Goal: Task Accomplishment & Management: Manage account settings

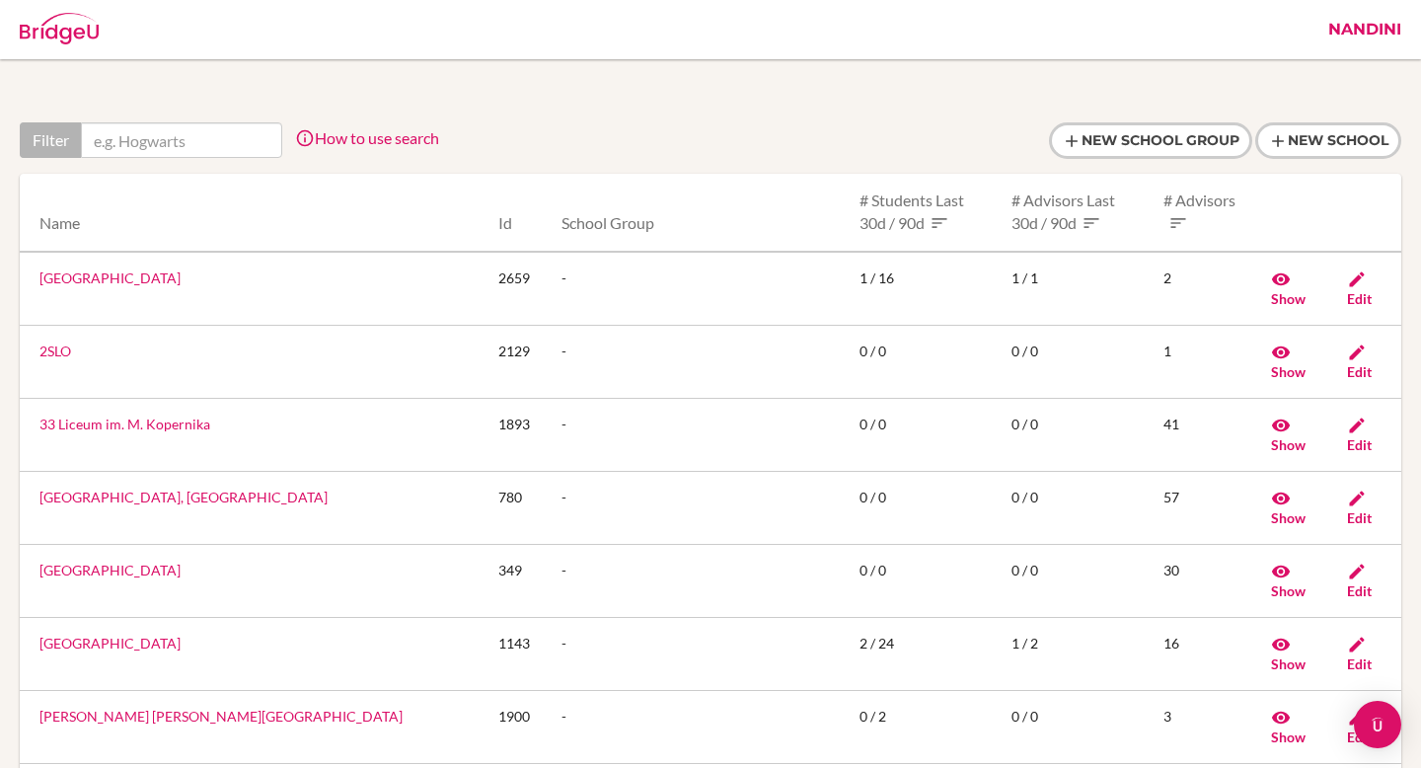
click at [1352, 28] on link "Nandini" at bounding box center [1364, 29] width 93 height 59
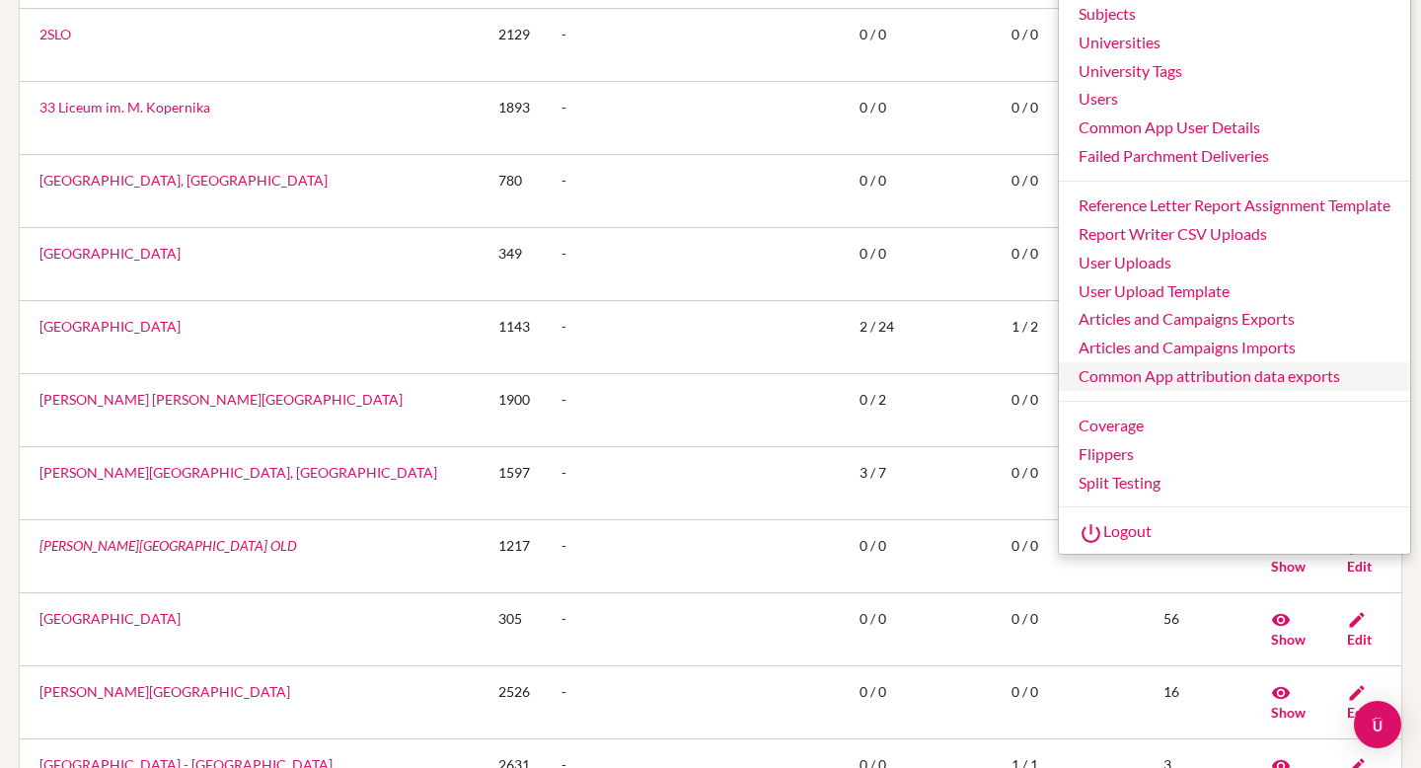
scroll to position [373, 0]
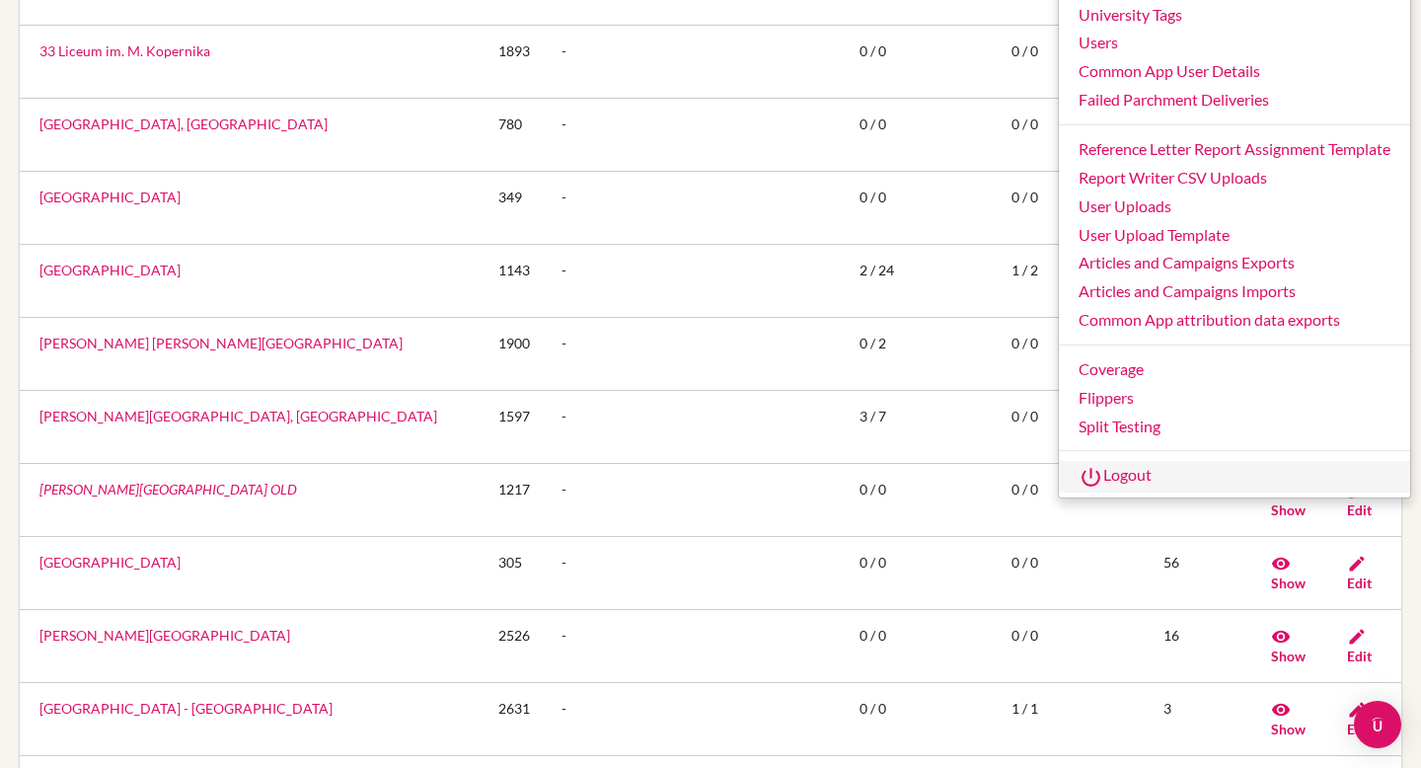
click at [1136, 472] on link "Logout" at bounding box center [1234, 477] width 351 height 32
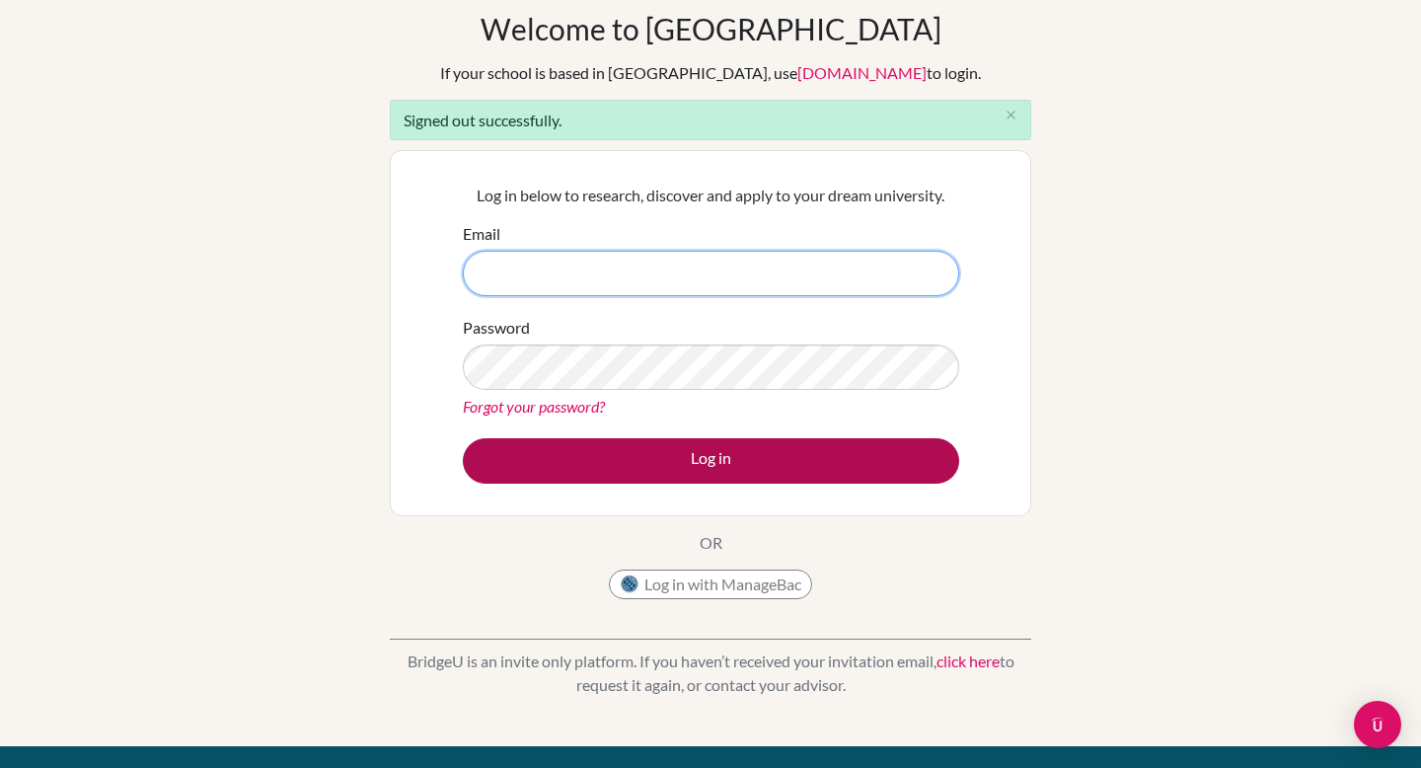
scroll to position [92, 0]
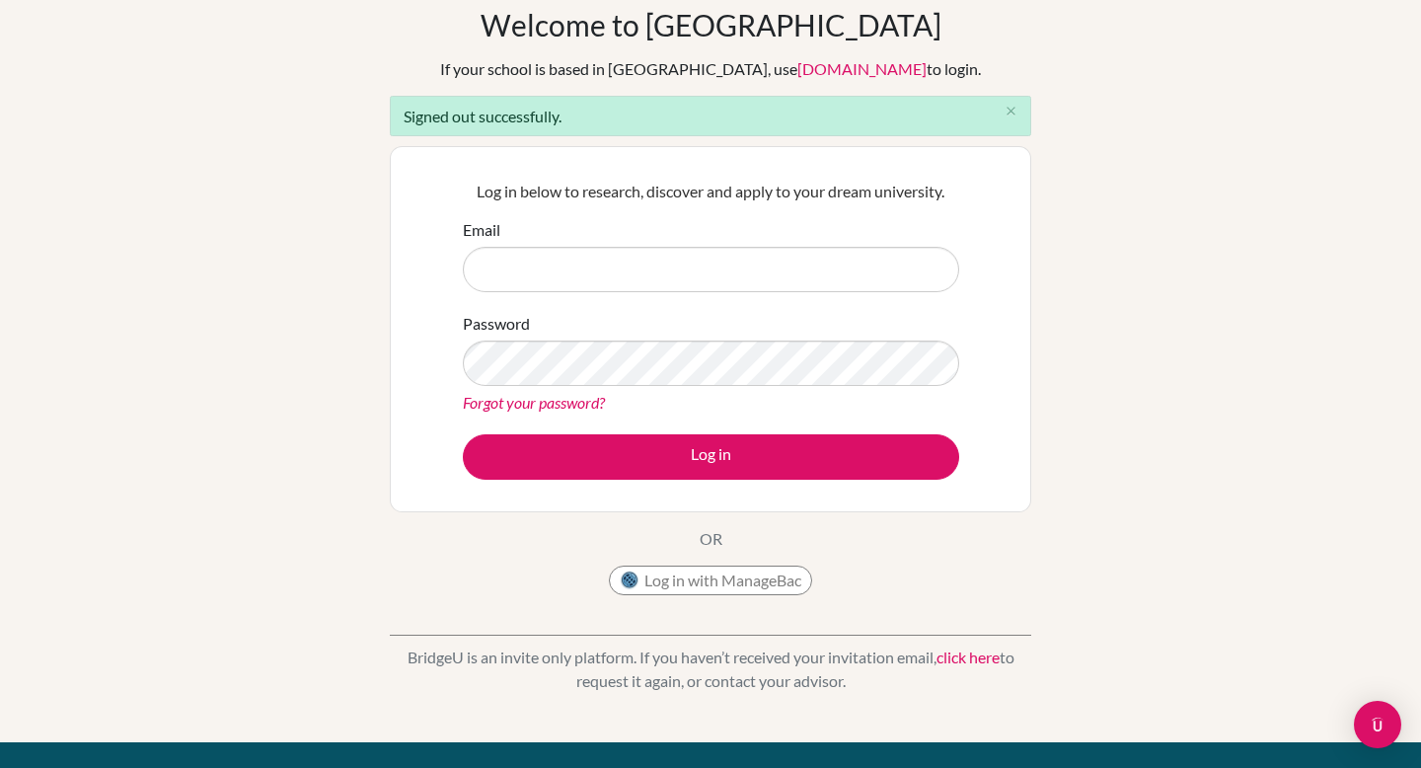
click at [570, 398] on link "Forgot your password?" at bounding box center [534, 402] width 142 height 19
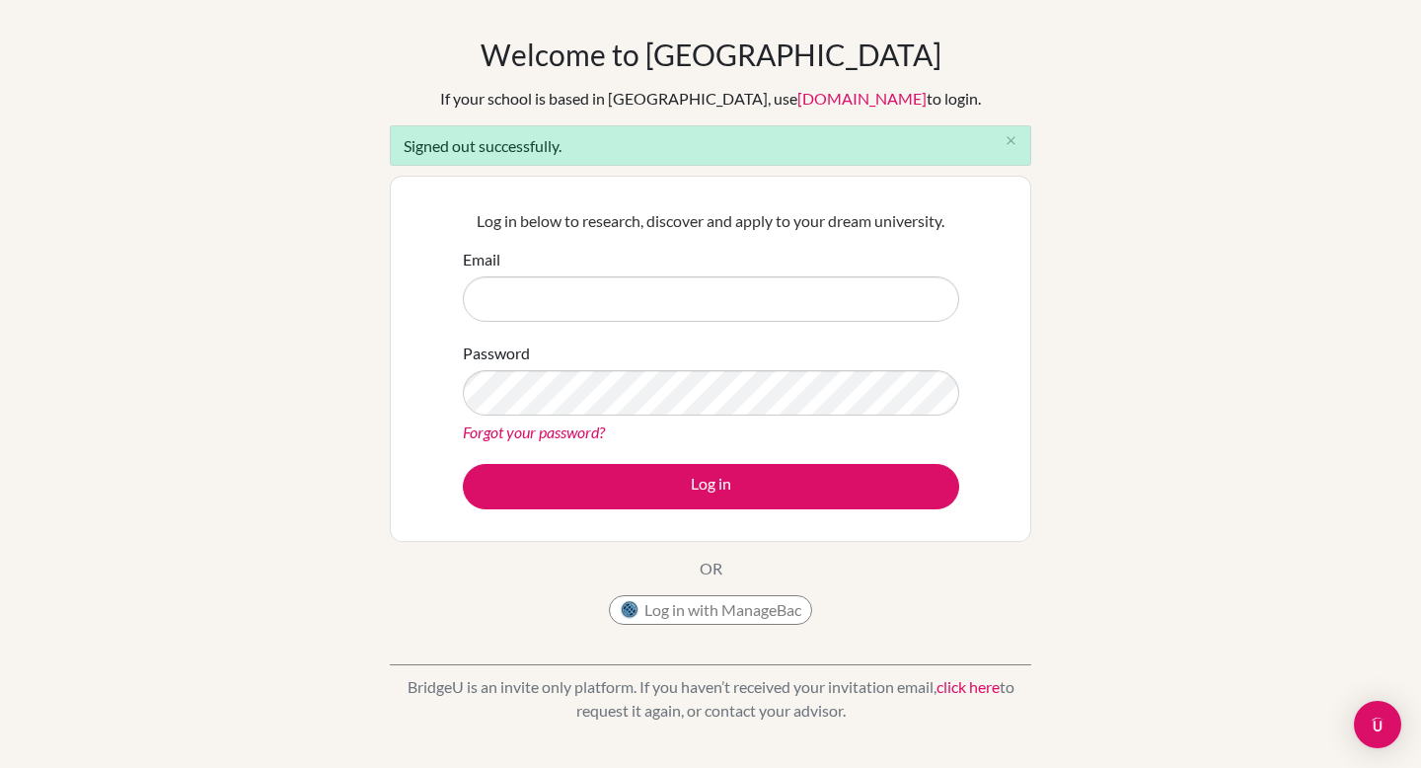
scroll to position [64, 0]
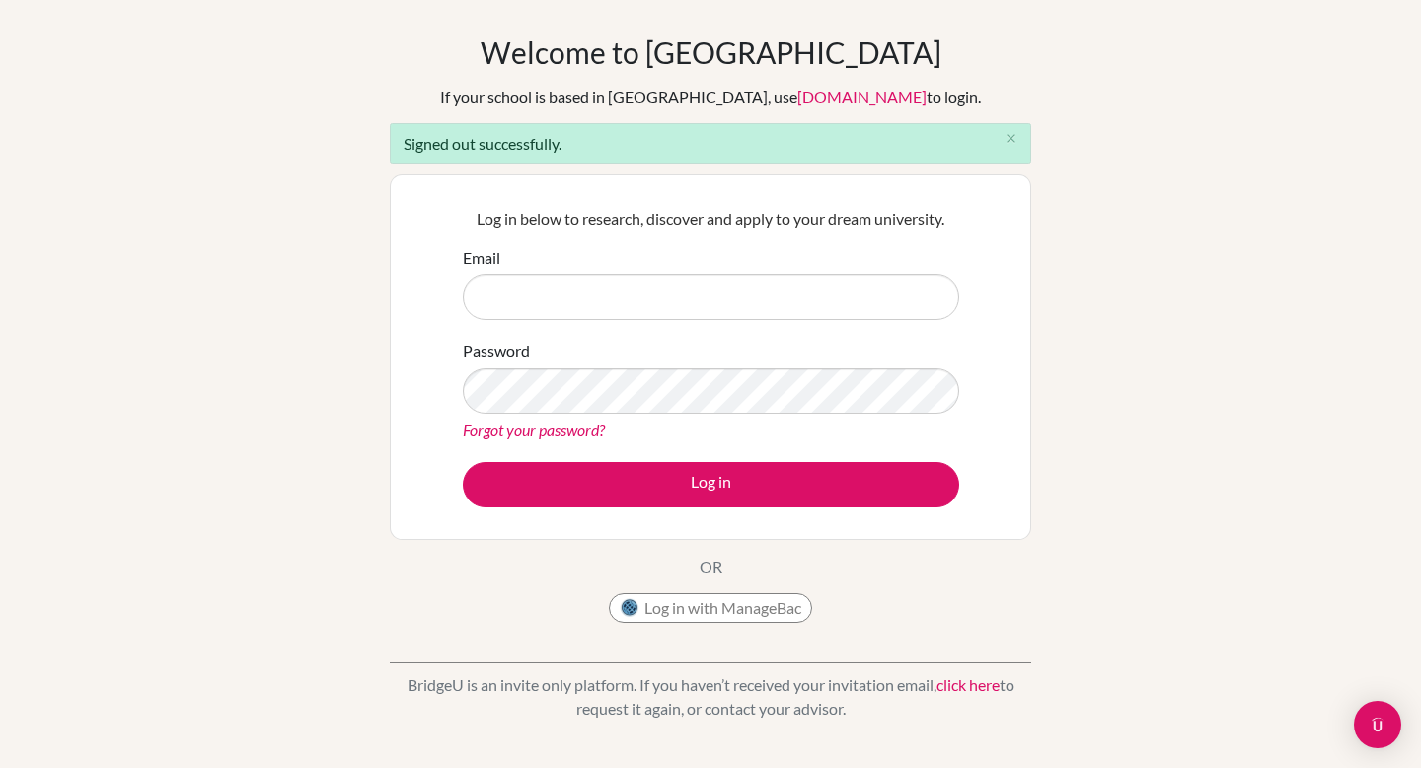
click at [567, 422] on link "Forgot your password?" at bounding box center [534, 429] width 142 height 19
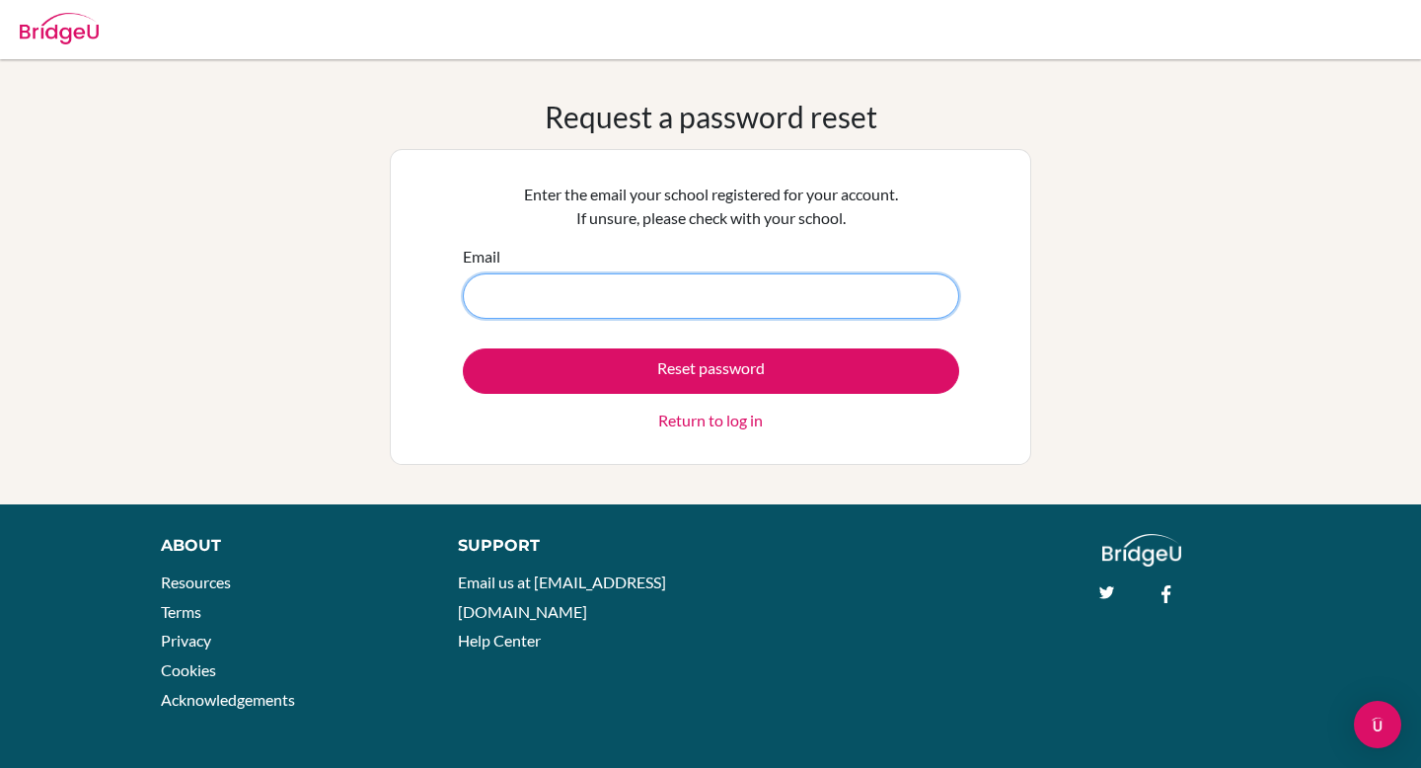
click at [556, 289] on input "Email" at bounding box center [711, 295] width 496 height 45
paste input "[DOMAIN_NAME][EMAIL_ADDRESS][DOMAIN_NAME]"
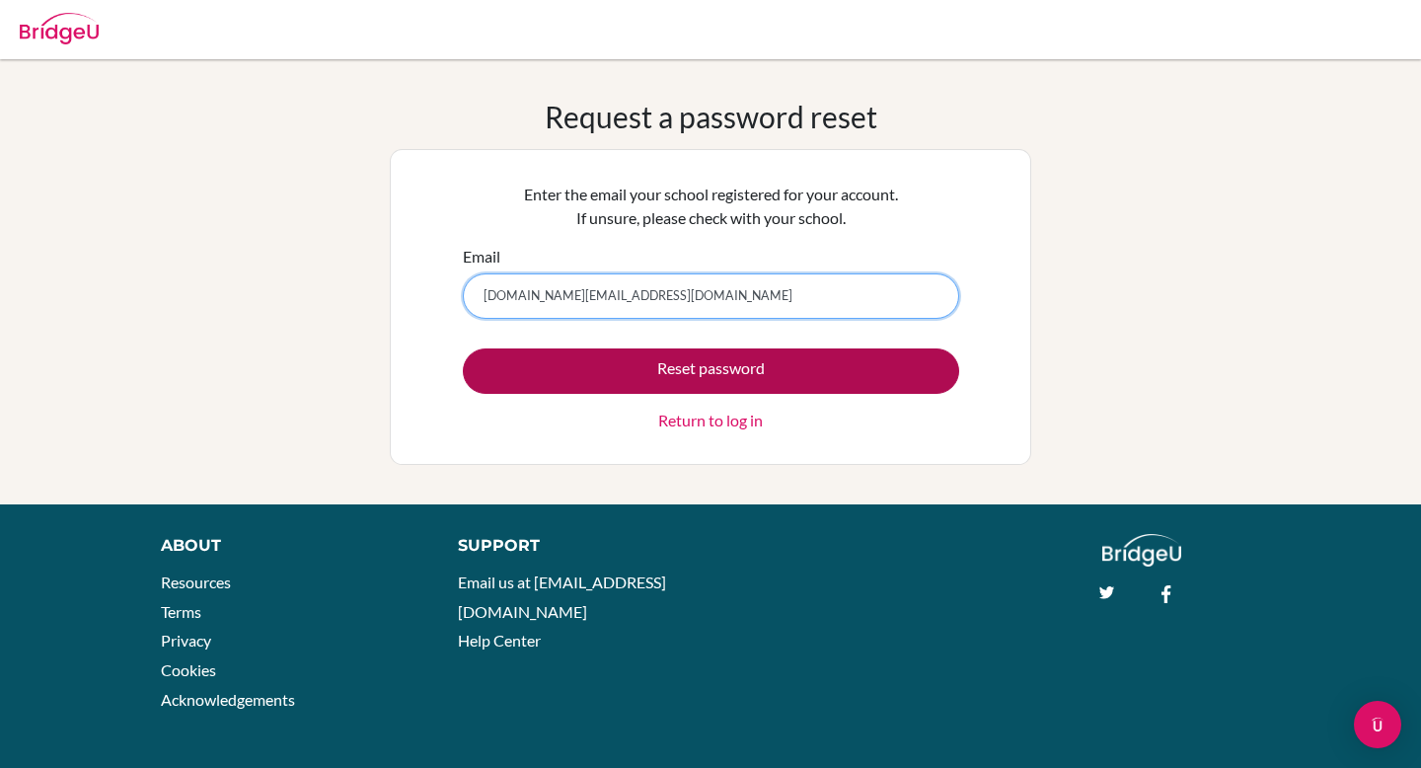
type input "cindy.obi@pueridomus.com.br"
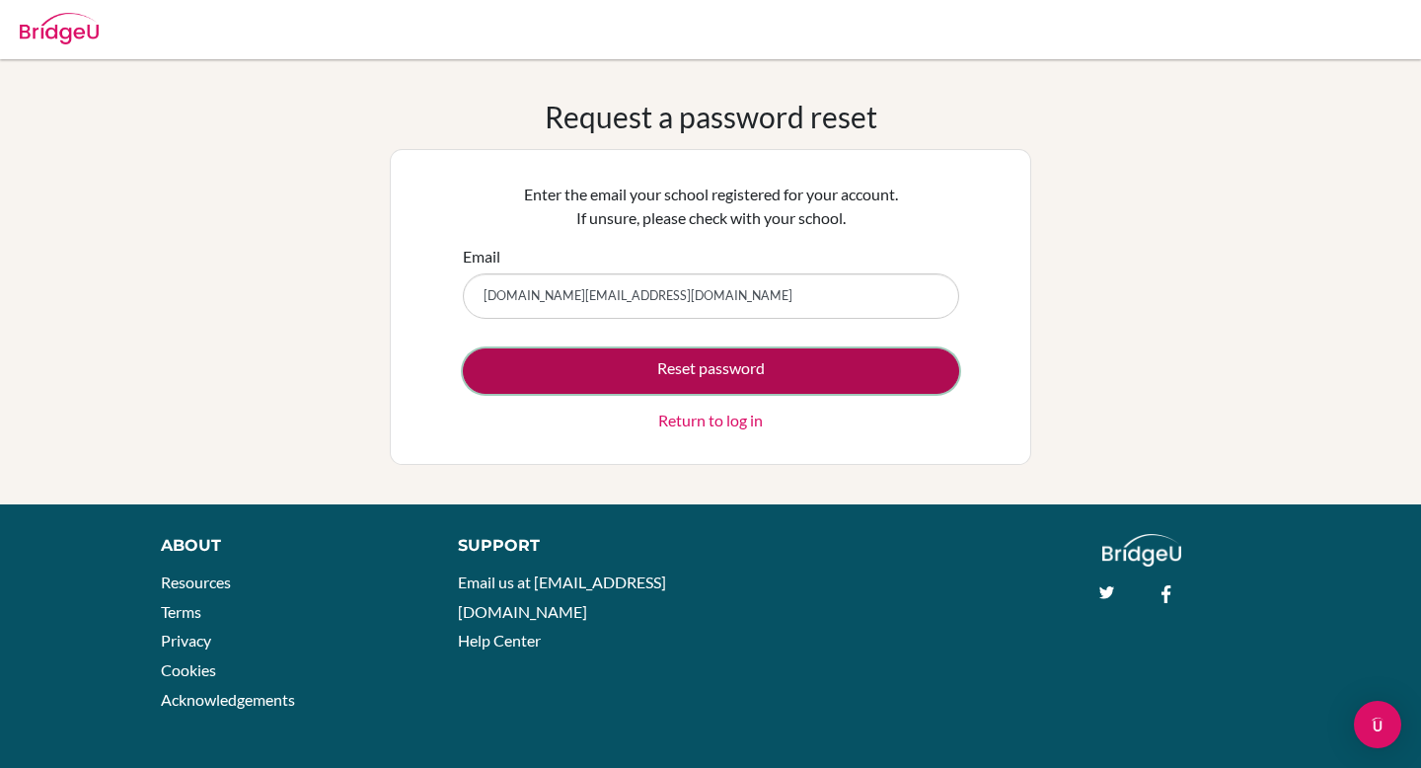
click at [654, 361] on button "Reset password" at bounding box center [711, 370] width 496 height 45
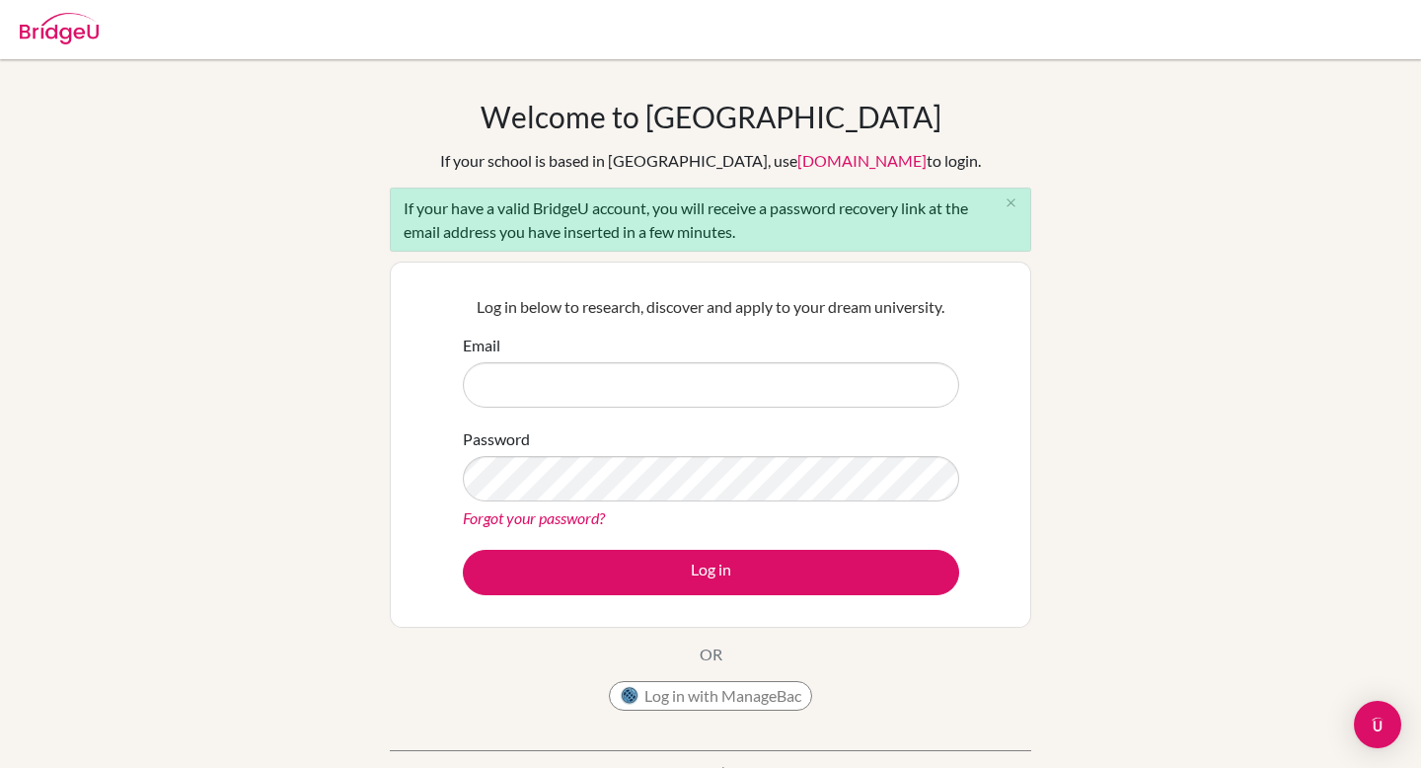
click at [571, 514] on link "Forgot your password?" at bounding box center [534, 517] width 142 height 19
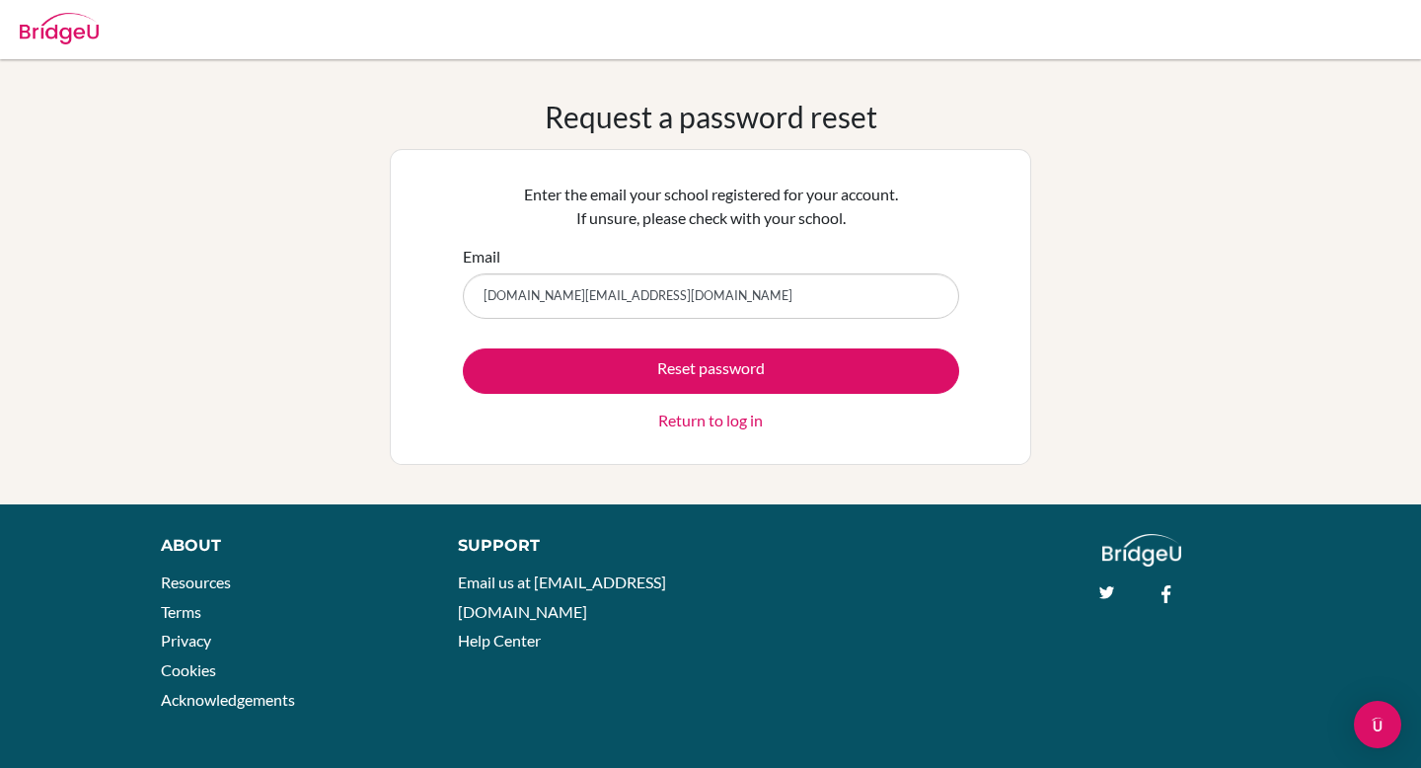
type input "[DOMAIN_NAME][EMAIL_ADDRESS][DOMAIN_NAME]"
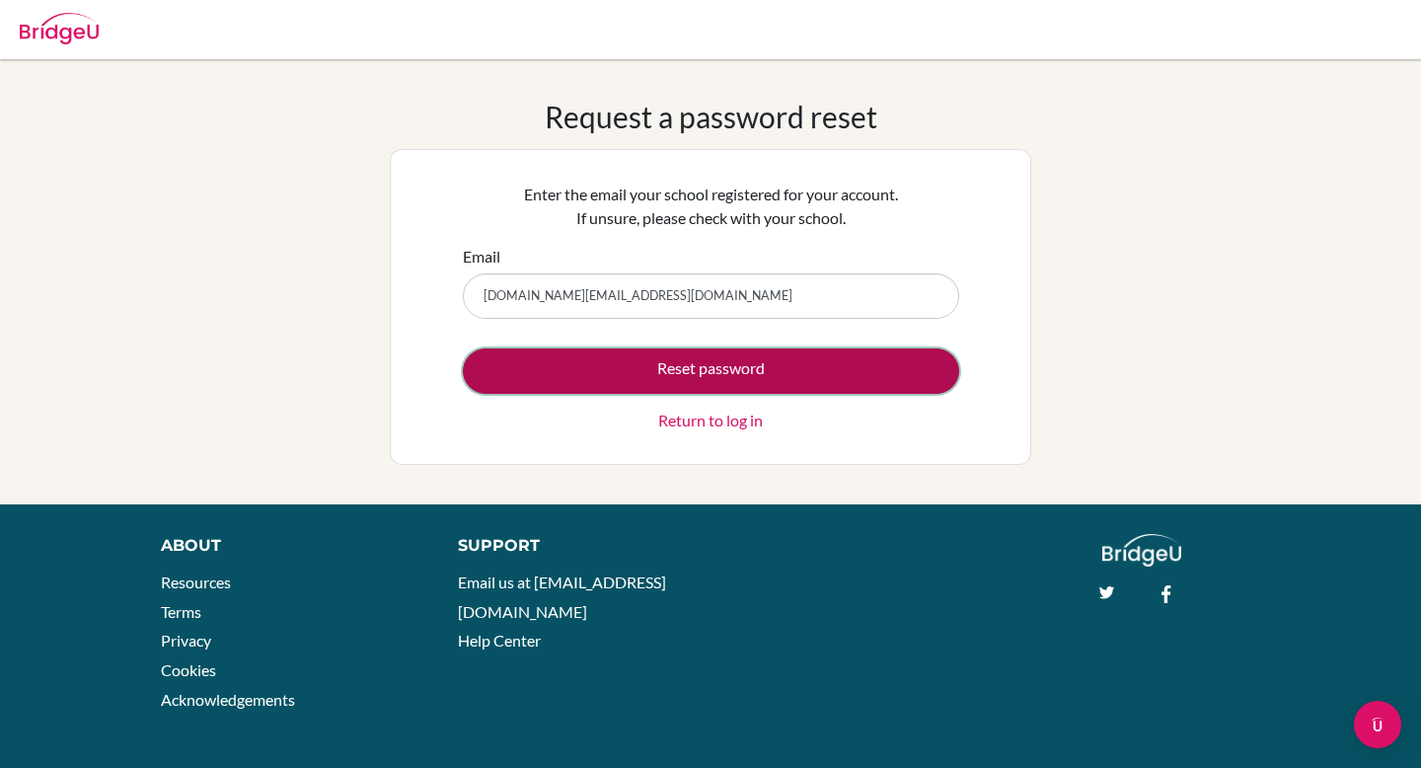
click at [735, 379] on button "Reset password" at bounding box center [711, 370] width 496 height 45
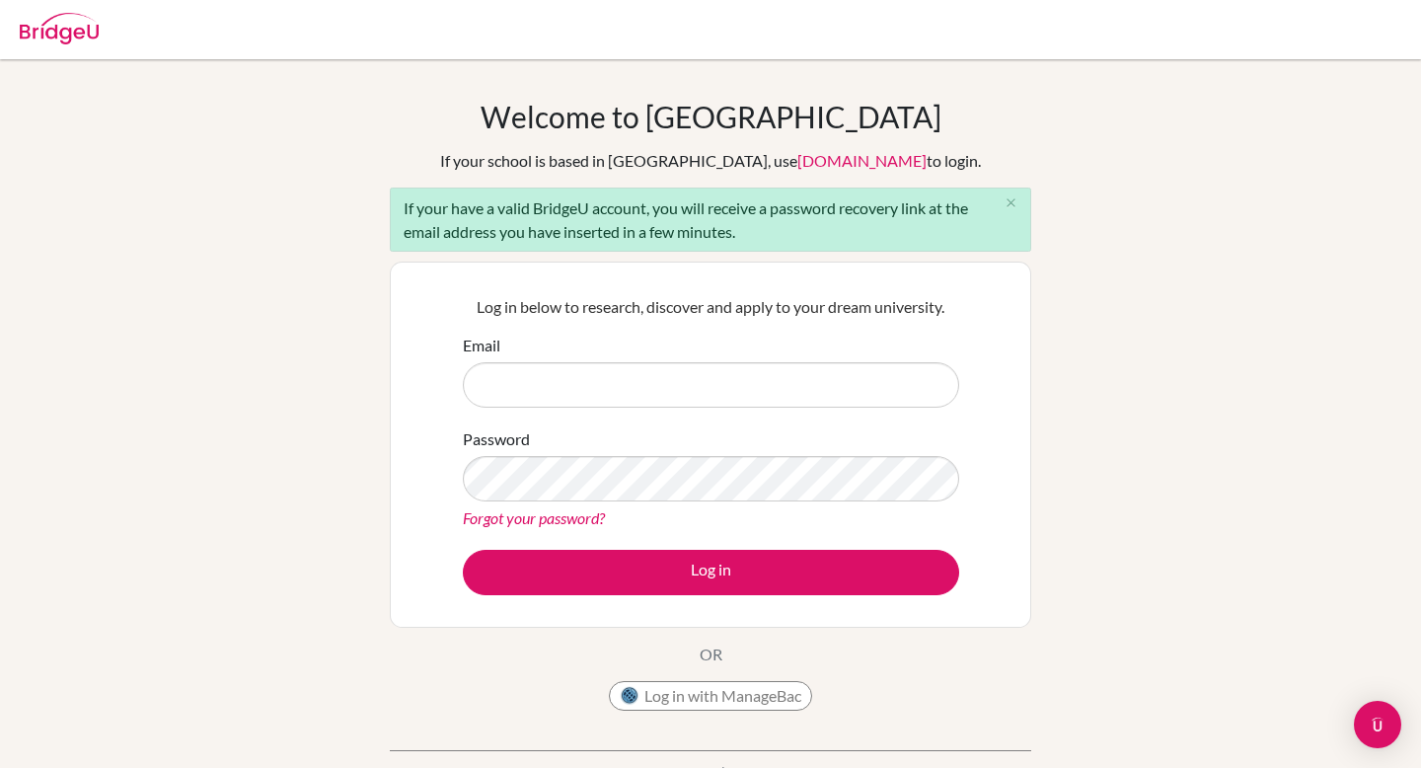
click at [540, 516] on link "Forgot your password?" at bounding box center [534, 517] width 142 height 19
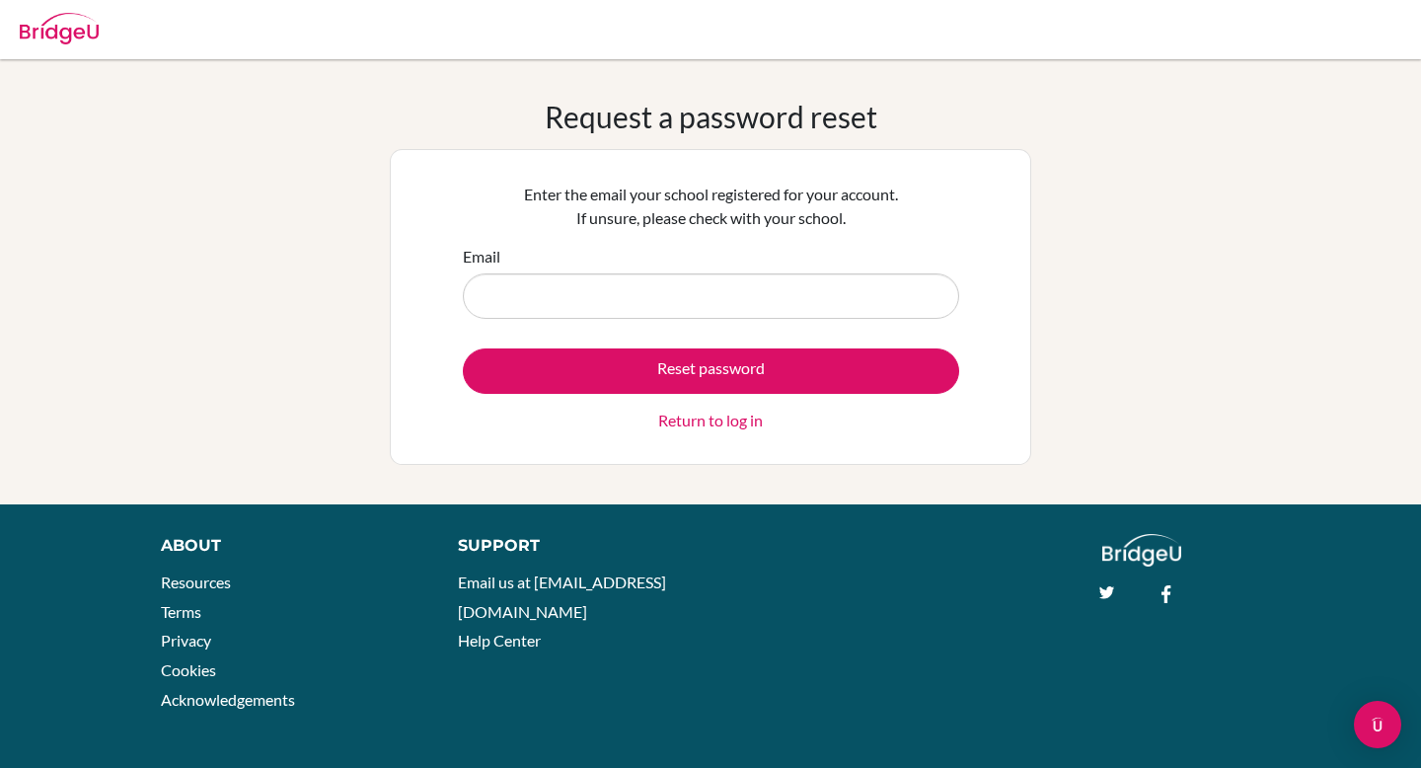
click at [557, 291] on input "Email" at bounding box center [711, 295] width 496 height 45
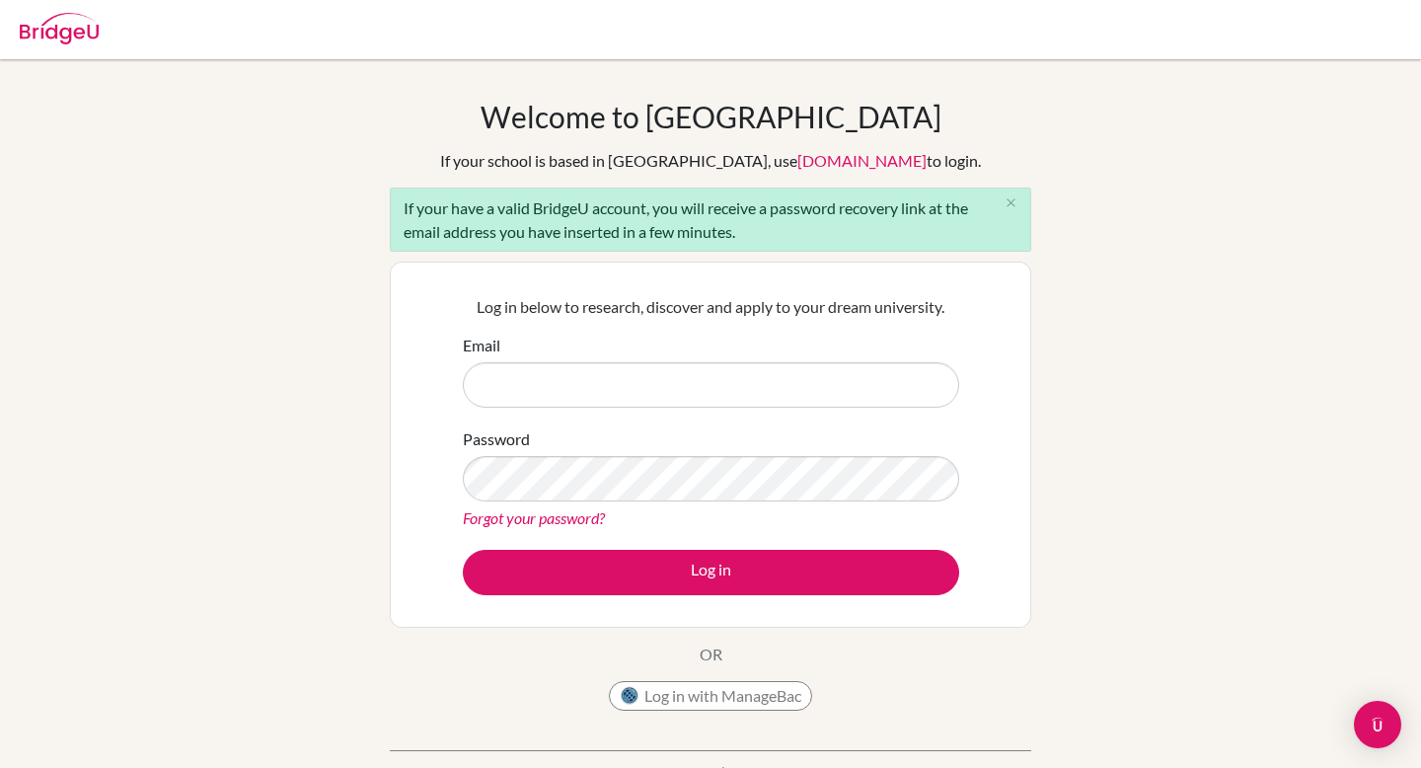
click at [192, 170] on div "Welcome to [GEOGRAPHIC_DATA] If your school is based in [GEOGRAPHIC_DATA], use …" at bounding box center [710, 458] width 1421 height 719
